Goal: Transaction & Acquisition: Purchase product/service

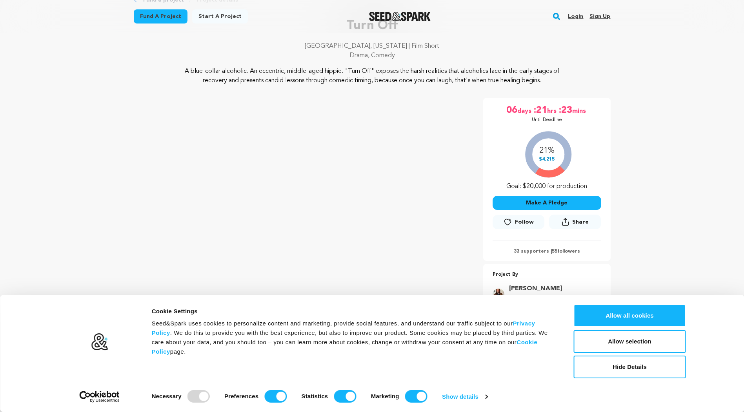
scroll to position [39, 0]
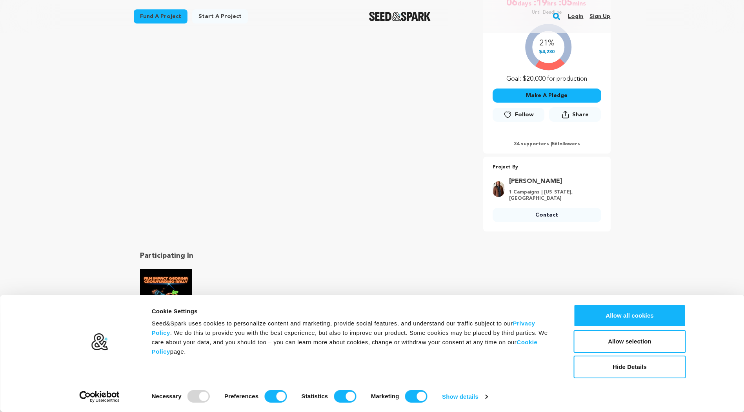
scroll to position [3, 0]
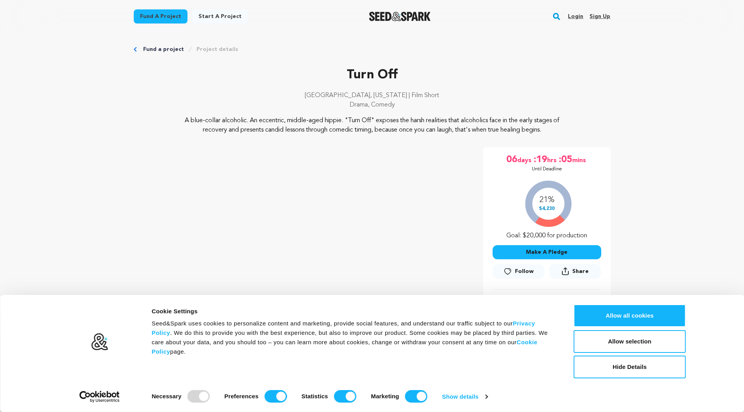
click at [545, 251] on button "Make A Pledge" at bounding box center [546, 252] width 109 height 14
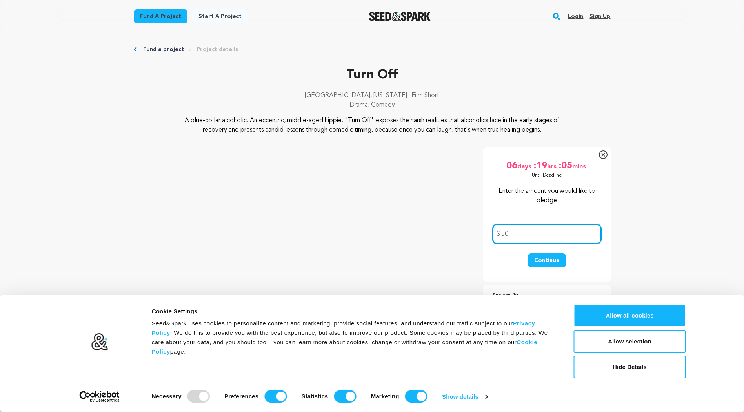
type input "50"
click at [545, 262] on button "Continue" at bounding box center [547, 261] width 38 height 14
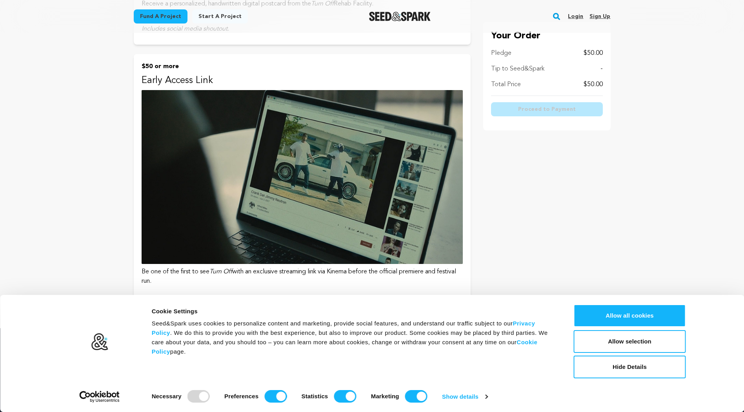
scroll to position [631, 0]
click at [240, 134] on img at bounding box center [301, 178] width 321 height 174
